Goal: Information Seeking & Learning: Learn about a topic

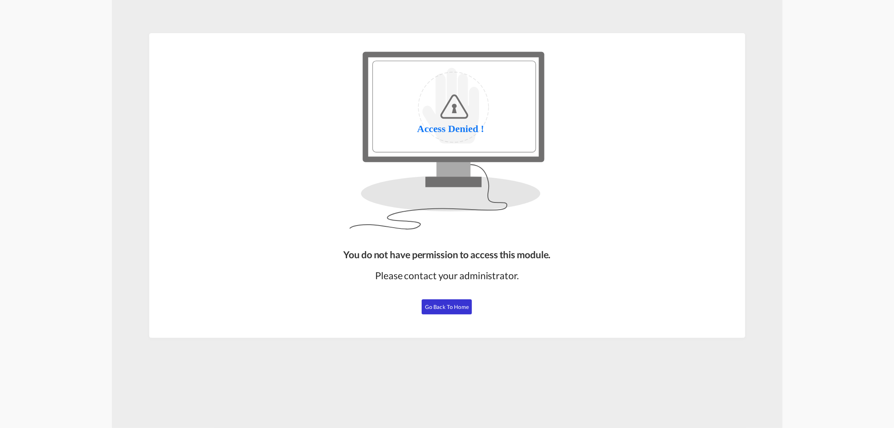
click at [431, 303] on button "Go Back to Home" at bounding box center [447, 306] width 50 height 15
